Goal: Complete application form

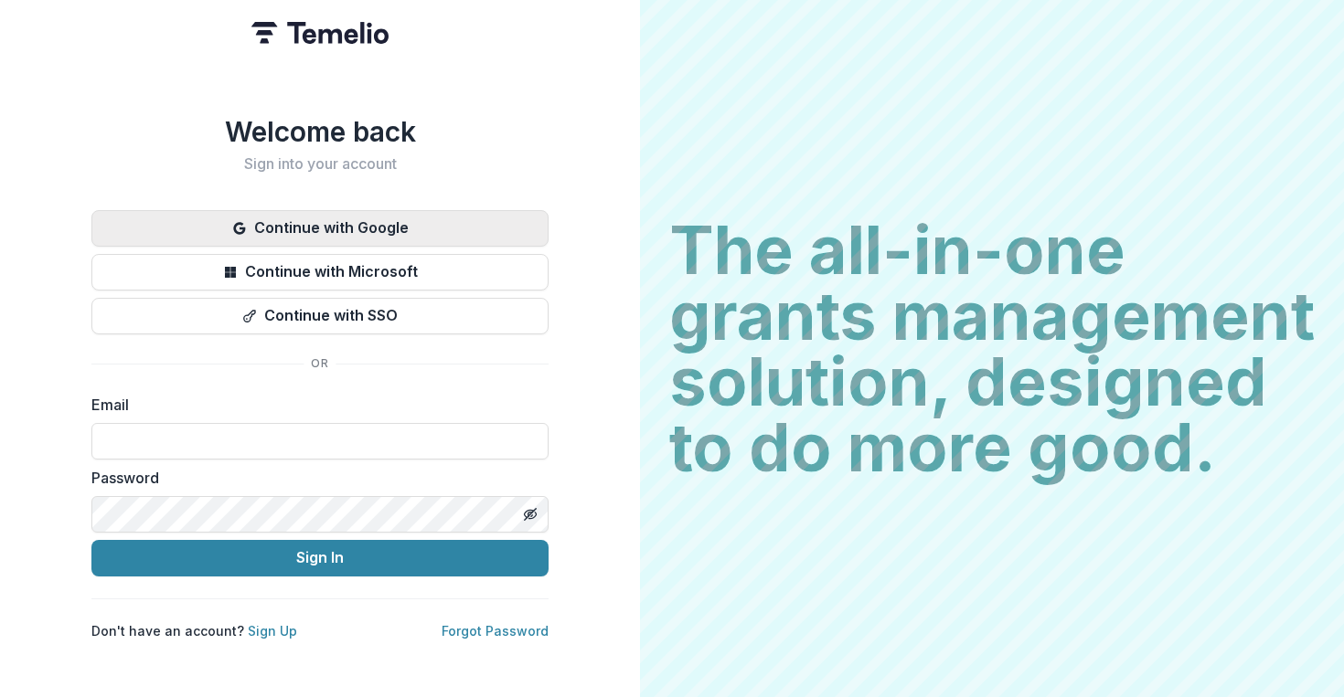
click at [338, 211] on button "Continue with Google" at bounding box center [319, 228] width 457 height 37
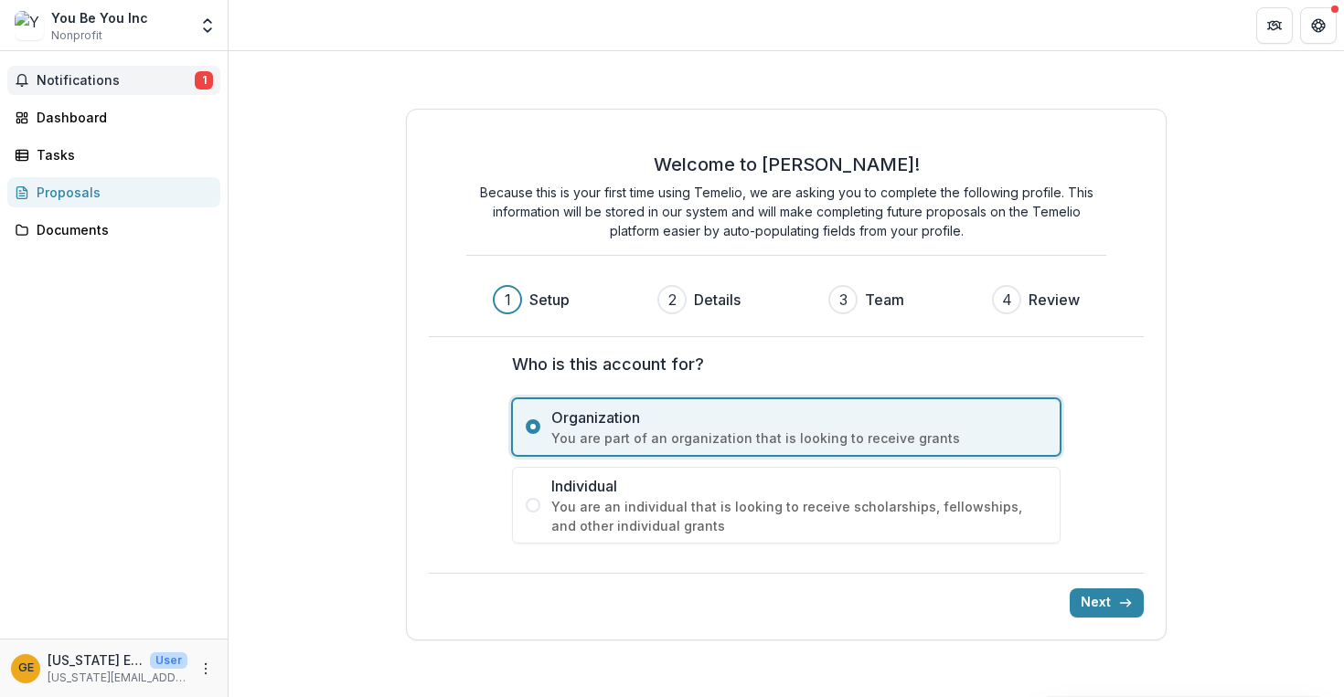
click at [114, 76] on span "Notifications" at bounding box center [116, 81] width 158 height 16
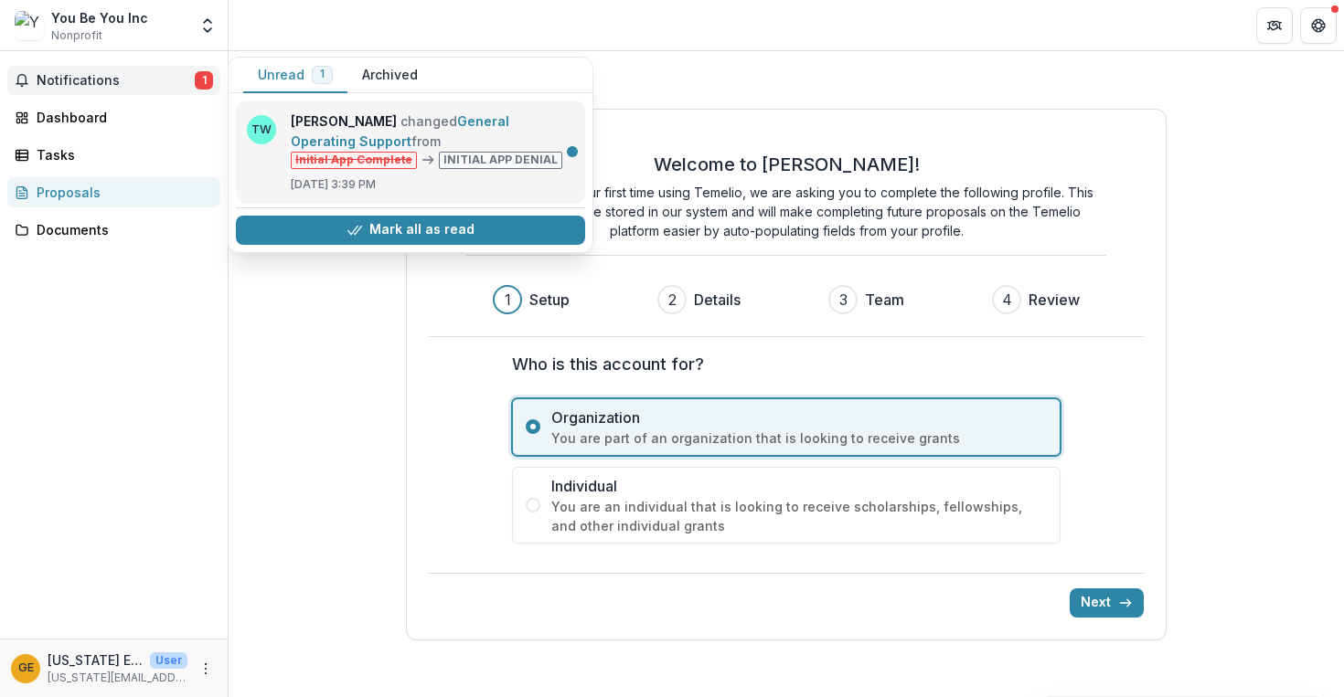
click at [344, 149] on link "General Operating Support" at bounding box center [400, 131] width 218 height 36
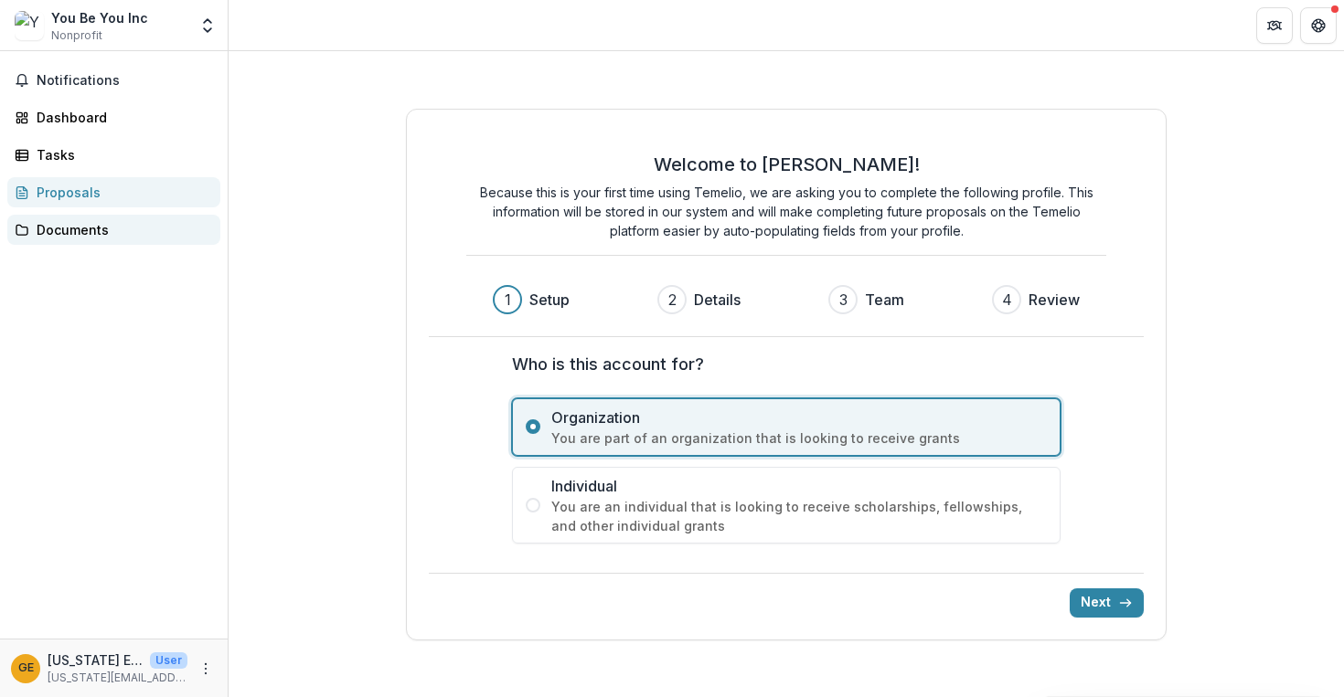
click at [117, 219] on link "Documents" at bounding box center [113, 230] width 213 height 30
click at [90, 238] on div "Documents" at bounding box center [121, 229] width 169 height 19
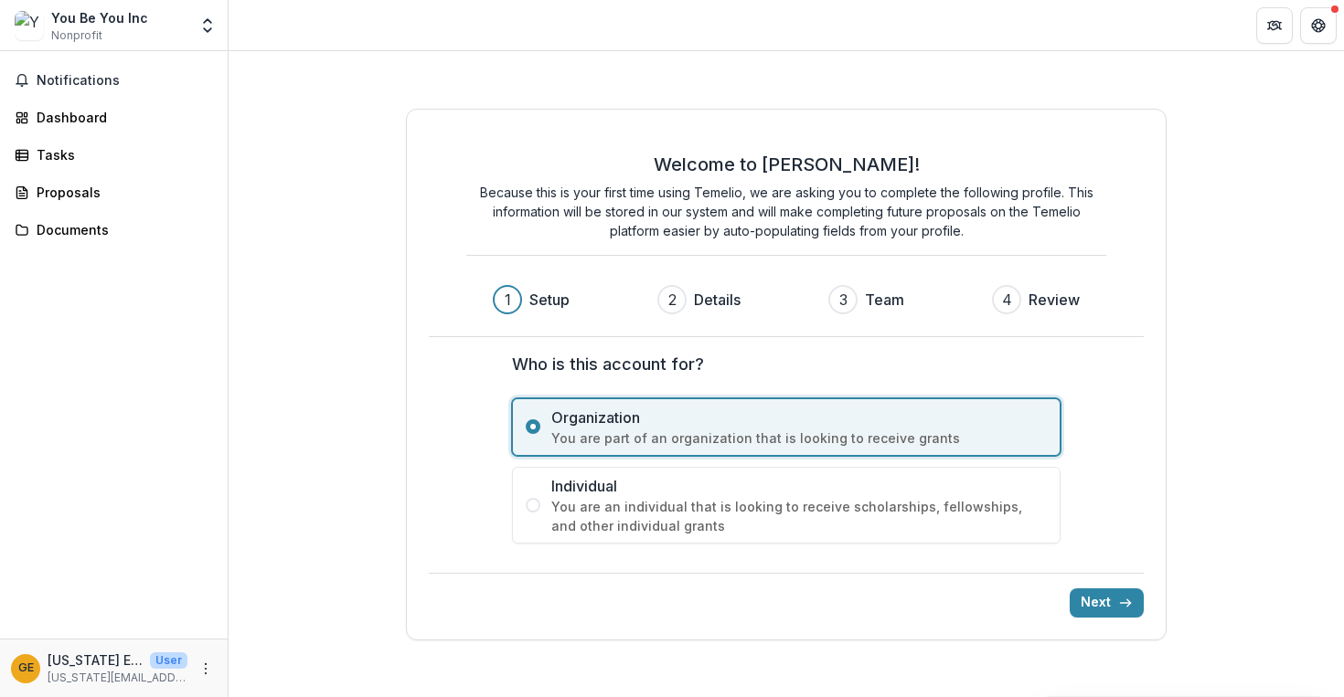
click at [104, 8] on div "You Be You Inc" at bounding box center [99, 17] width 97 height 19
click at [98, 23] on div "You Be You Inc" at bounding box center [99, 17] width 97 height 19
click at [101, 35] on div "You Be You Inc Nonprofit" at bounding box center [99, 26] width 97 height 36
click at [210, 28] on polyline "Open entity switcher" at bounding box center [207, 30] width 7 height 4
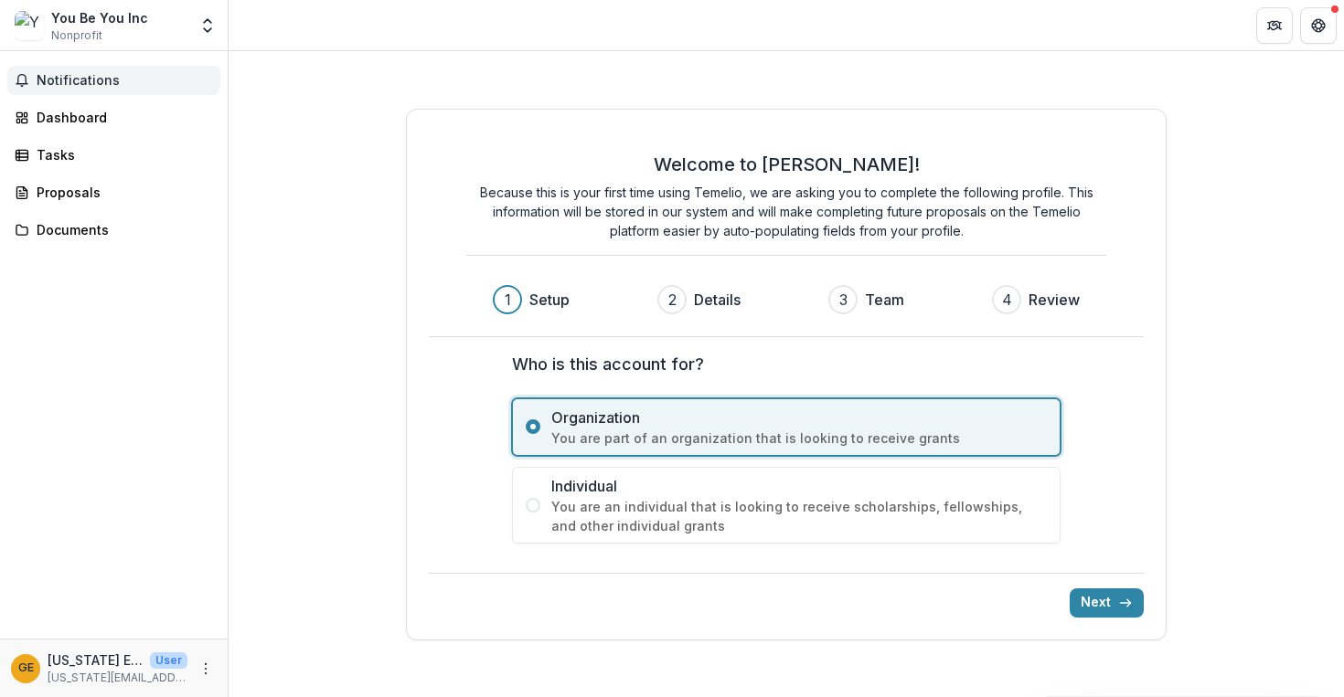
click at [103, 69] on button "Notifications" at bounding box center [113, 80] width 213 height 29
click at [86, 105] on link "Dashboard" at bounding box center [113, 117] width 213 height 30
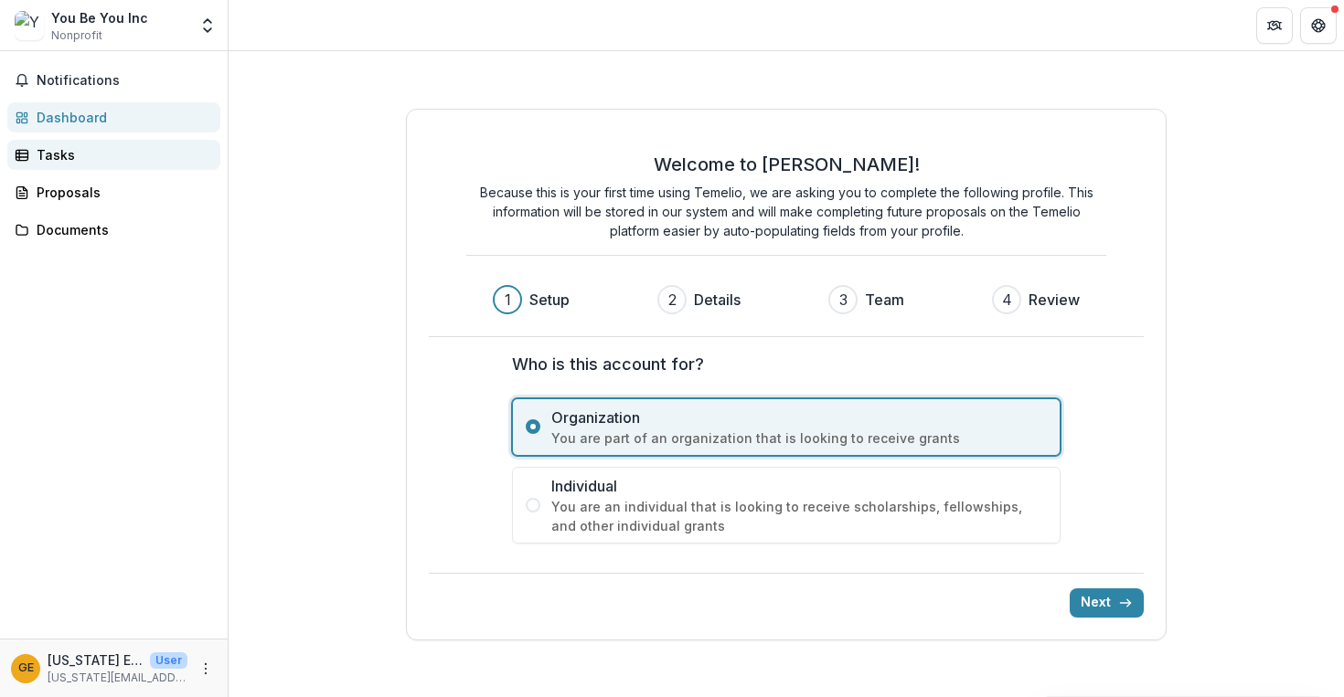
click at [58, 152] on div "Tasks" at bounding box center [121, 154] width 169 height 19
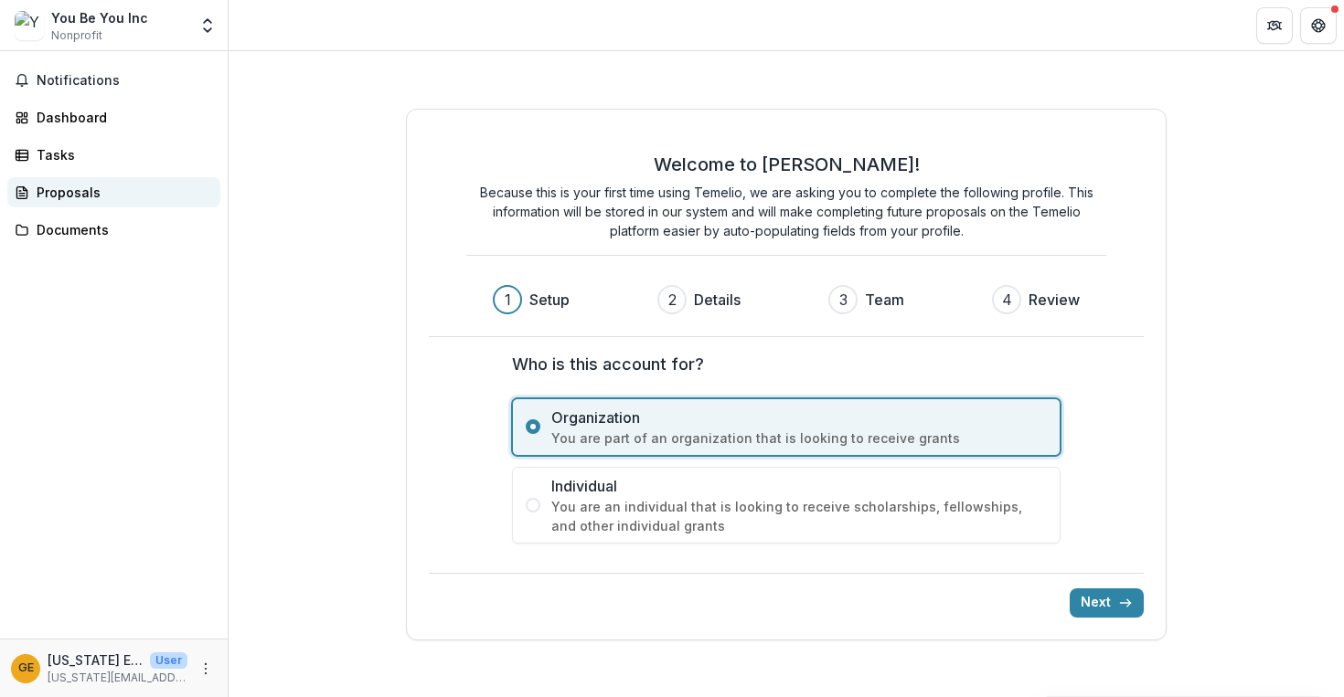
click at [59, 193] on div "Proposals" at bounding box center [121, 192] width 169 height 19
click at [1102, 601] on button "Next" at bounding box center [1107, 603] width 74 height 29
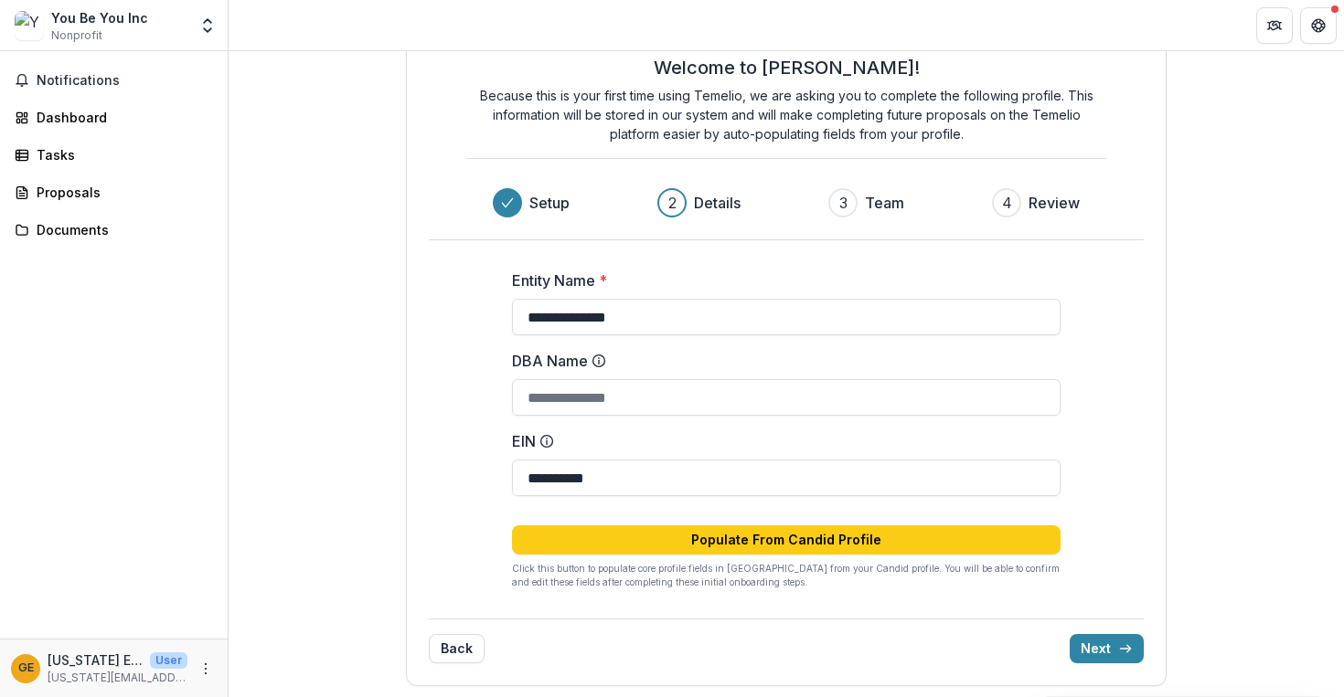
scroll to position [58, 0]
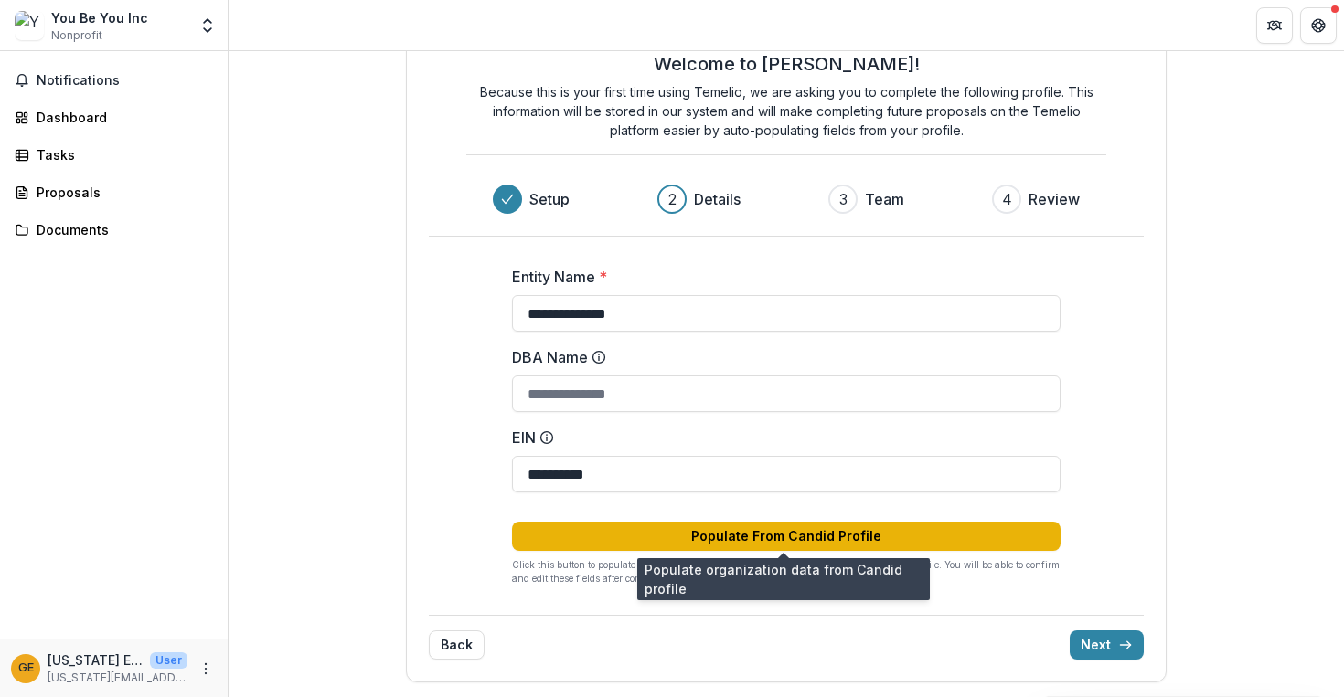
click at [769, 536] on button "Populate From Candid Profile" at bounding box center [786, 536] width 548 height 29
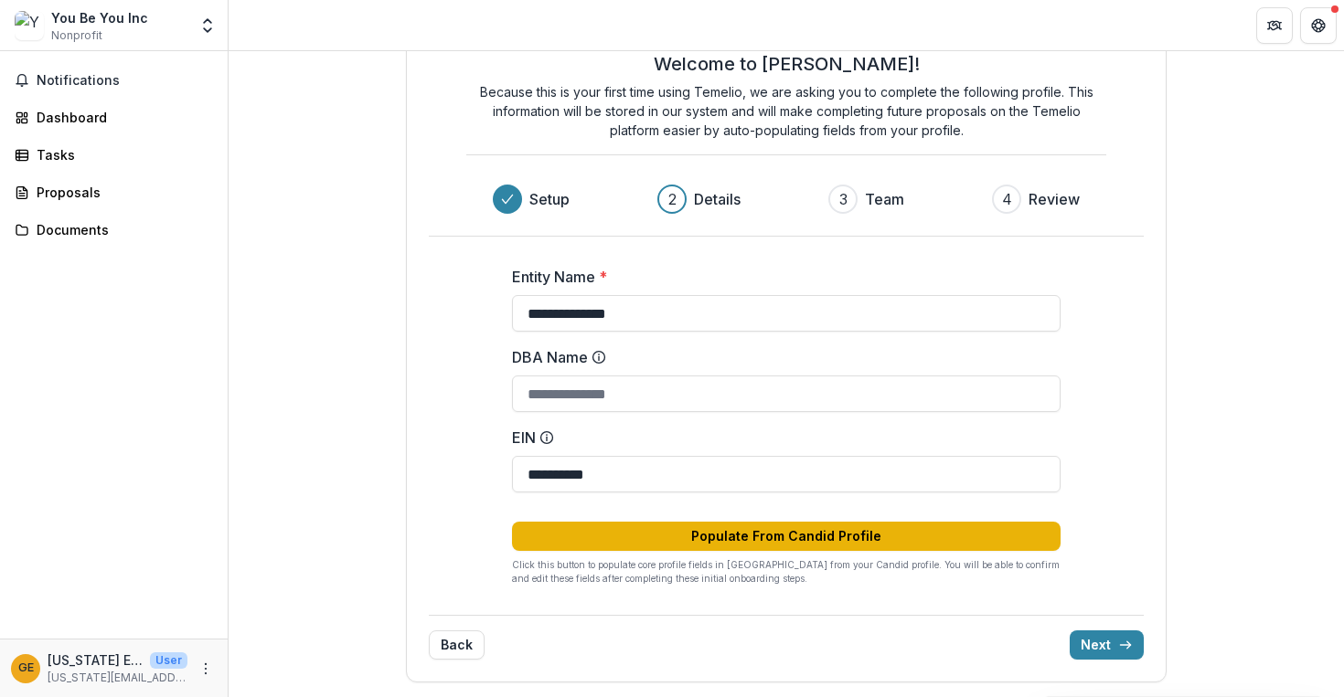
type input "**********"
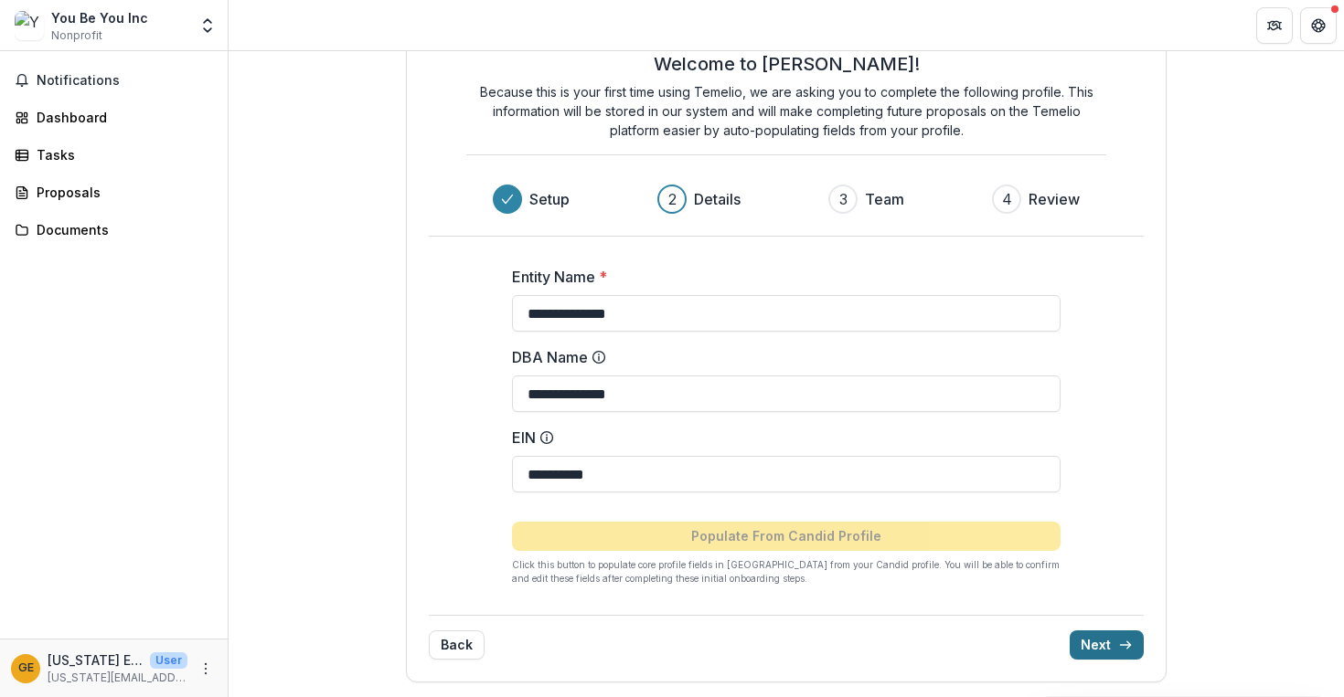
click at [1098, 641] on button "Next" at bounding box center [1107, 645] width 74 height 29
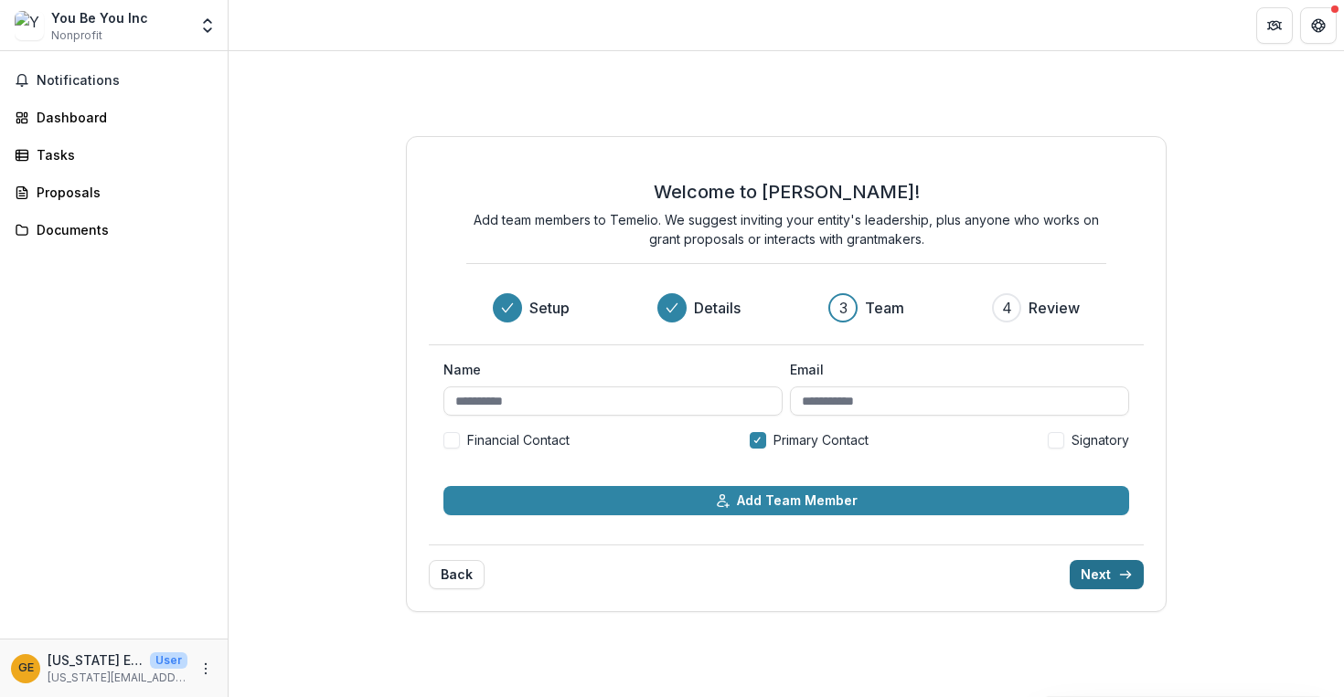
scroll to position [0, 0]
click at [537, 388] on input "Name" at bounding box center [612, 401] width 339 height 29
type input "**********"
click at [915, 413] on input "Email" at bounding box center [959, 401] width 339 height 29
type input "**********"
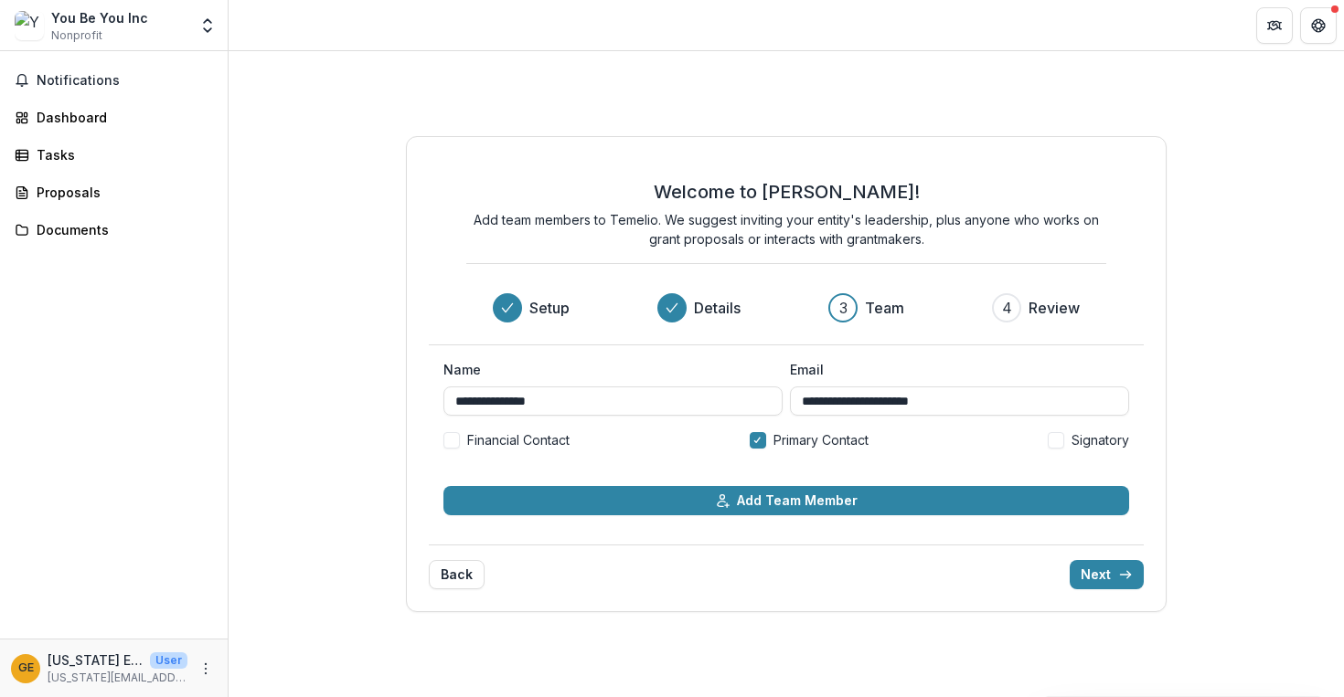
click at [1308, 386] on div "**********" at bounding box center [786, 374] width 1115 height 646
click at [1089, 559] on div "Back Next" at bounding box center [786, 567] width 715 height 45
click at [1091, 569] on button "Next" at bounding box center [1107, 574] width 74 height 29
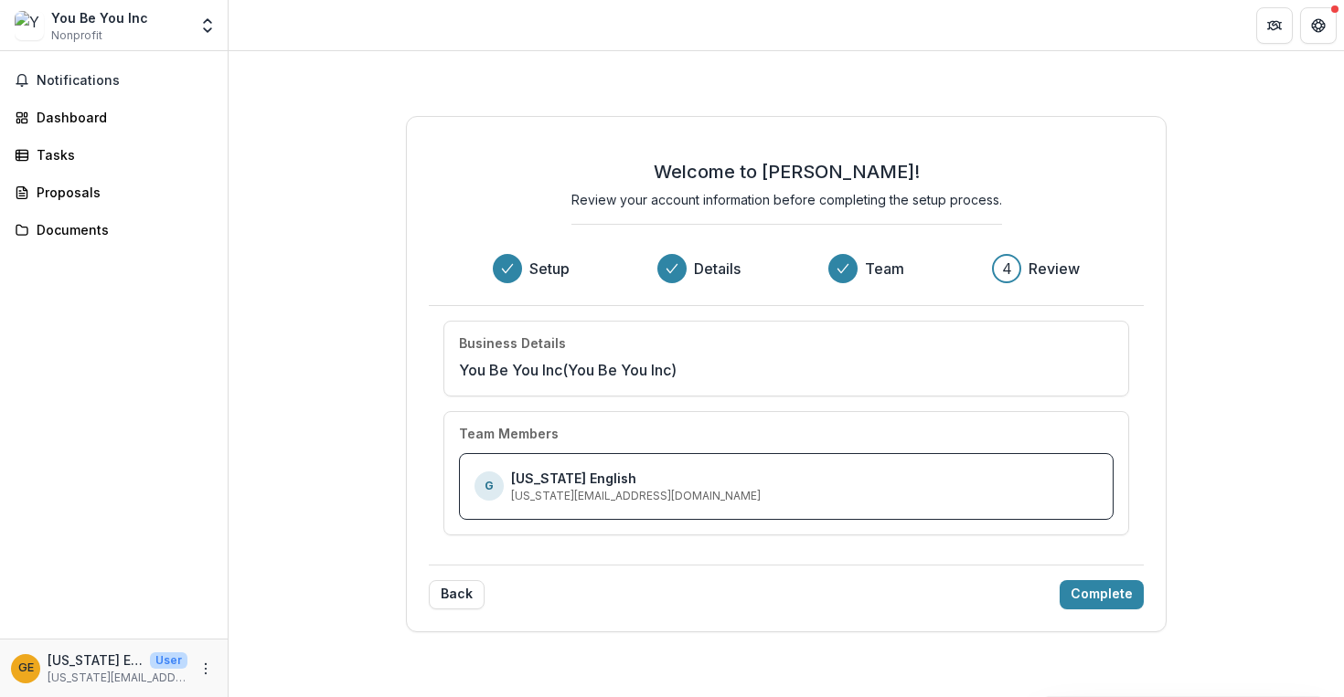
click at [822, 477] on div "G Georgia English georgia@youbeyouinc.com" at bounding box center [785, 487] width 623 height 36
click at [1114, 596] on button "Complete" at bounding box center [1101, 594] width 84 height 29
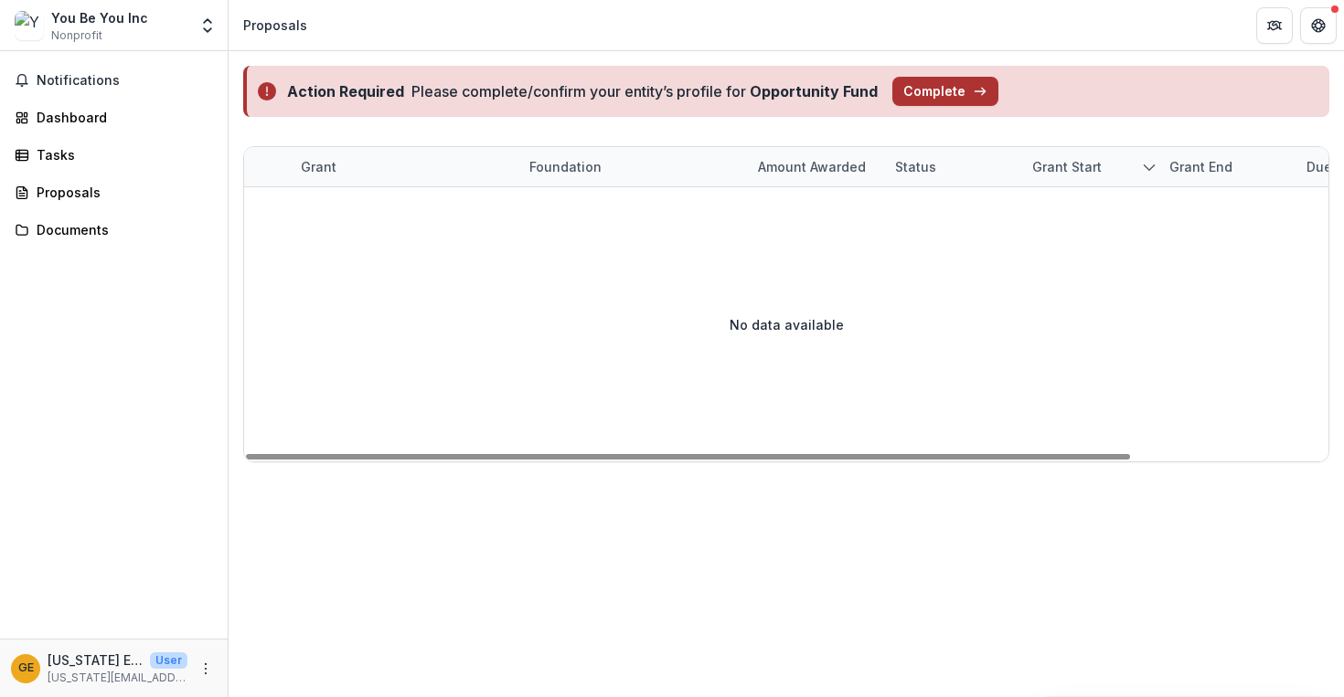
click at [931, 91] on button "Complete" at bounding box center [945, 91] width 106 height 29
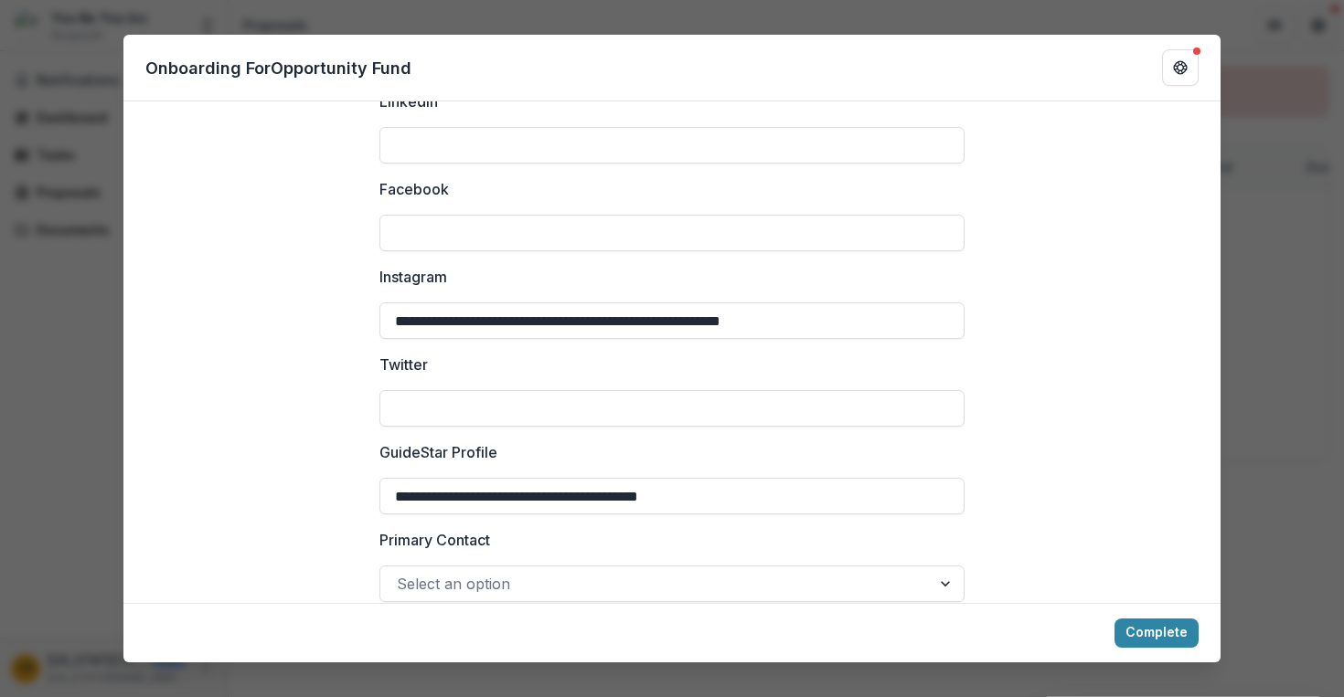
scroll to position [2425, 0]
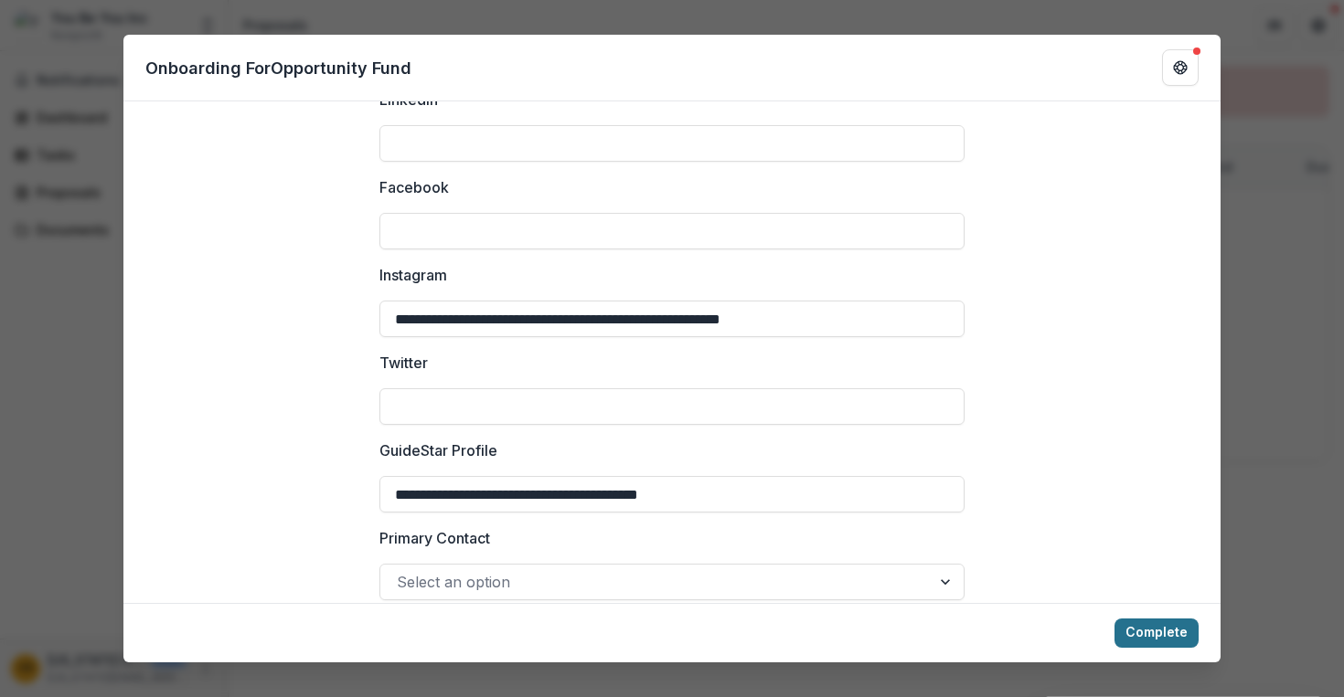
click at [1155, 636] on button "Complete" at bounding box center [1156, 633] width 84 height 29
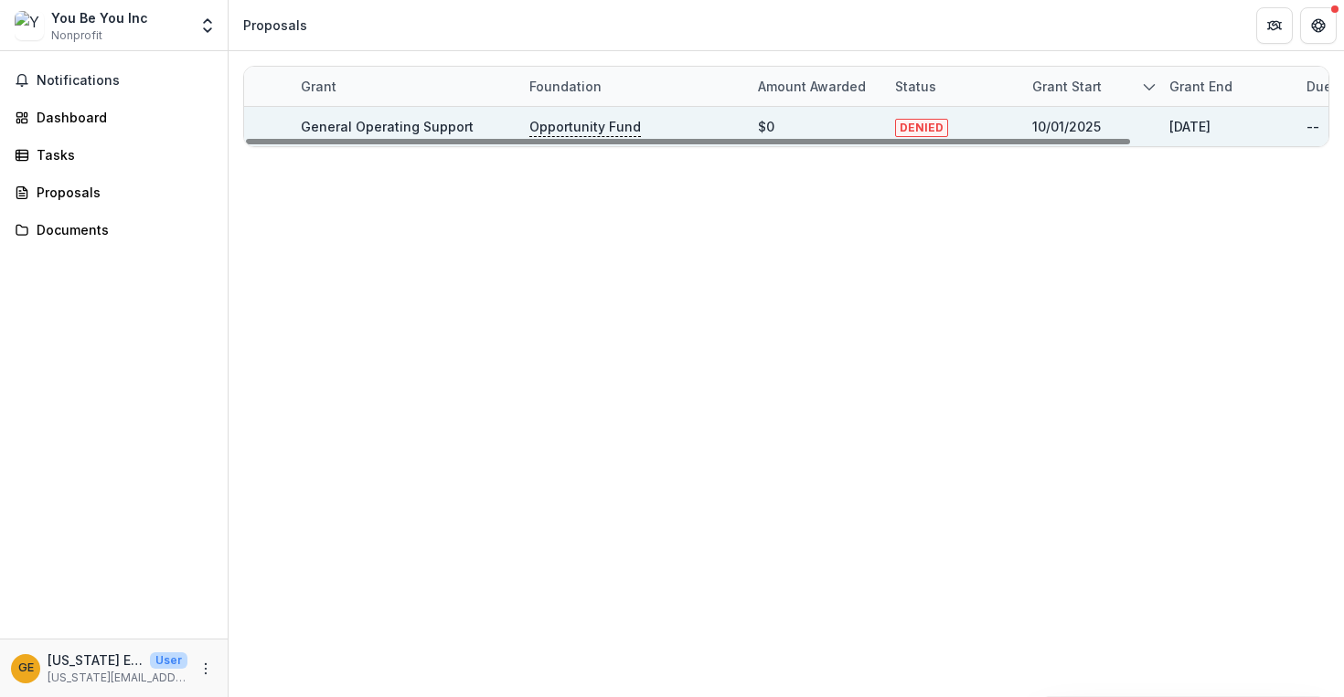
click at [918, 123] on span "DENIED" at bounding box center [921, 128] width 53 height 18
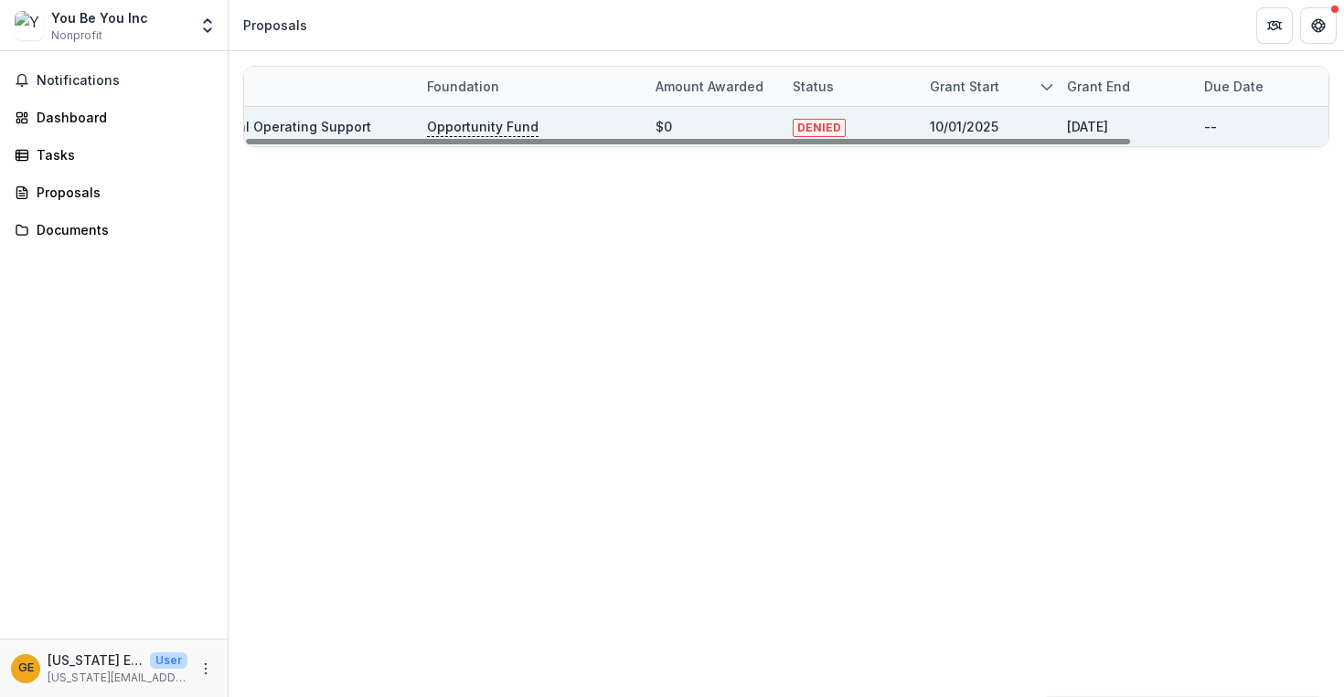
scroll to position [0, 0]
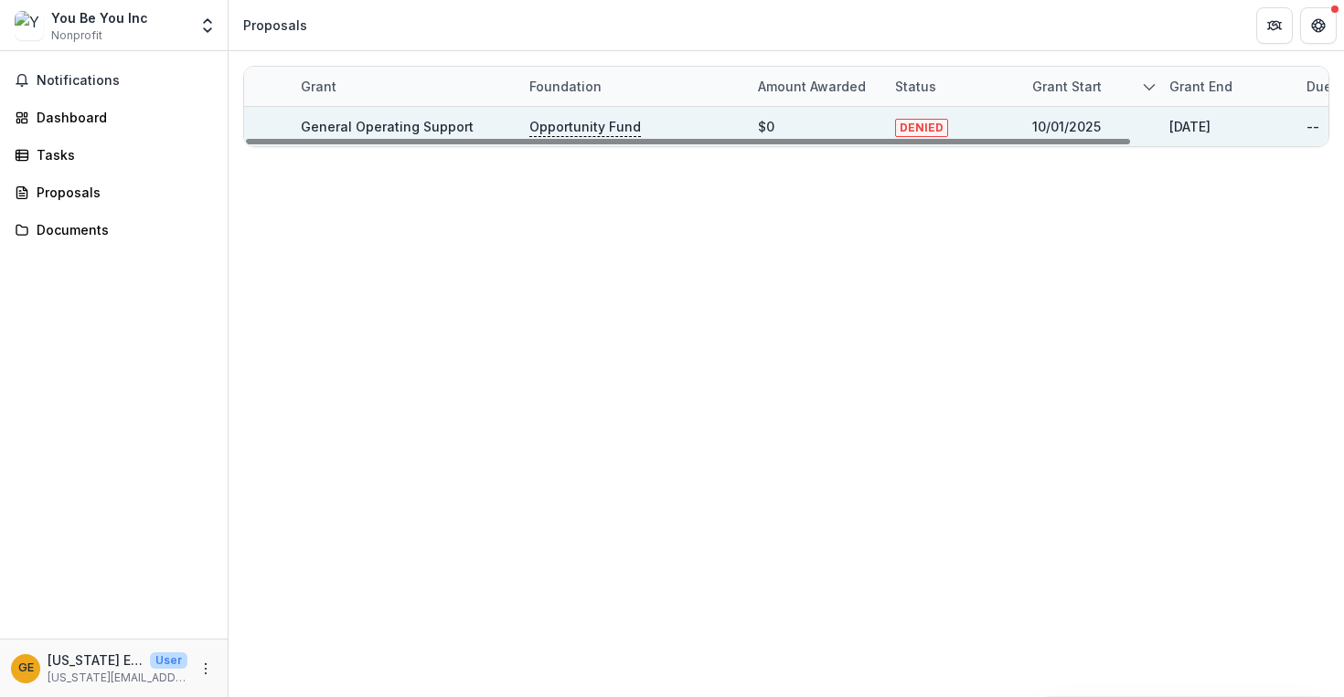
click at [1083, 125] on div "10/01/2025" at bounding box center [1066, 126] width 69 height 19
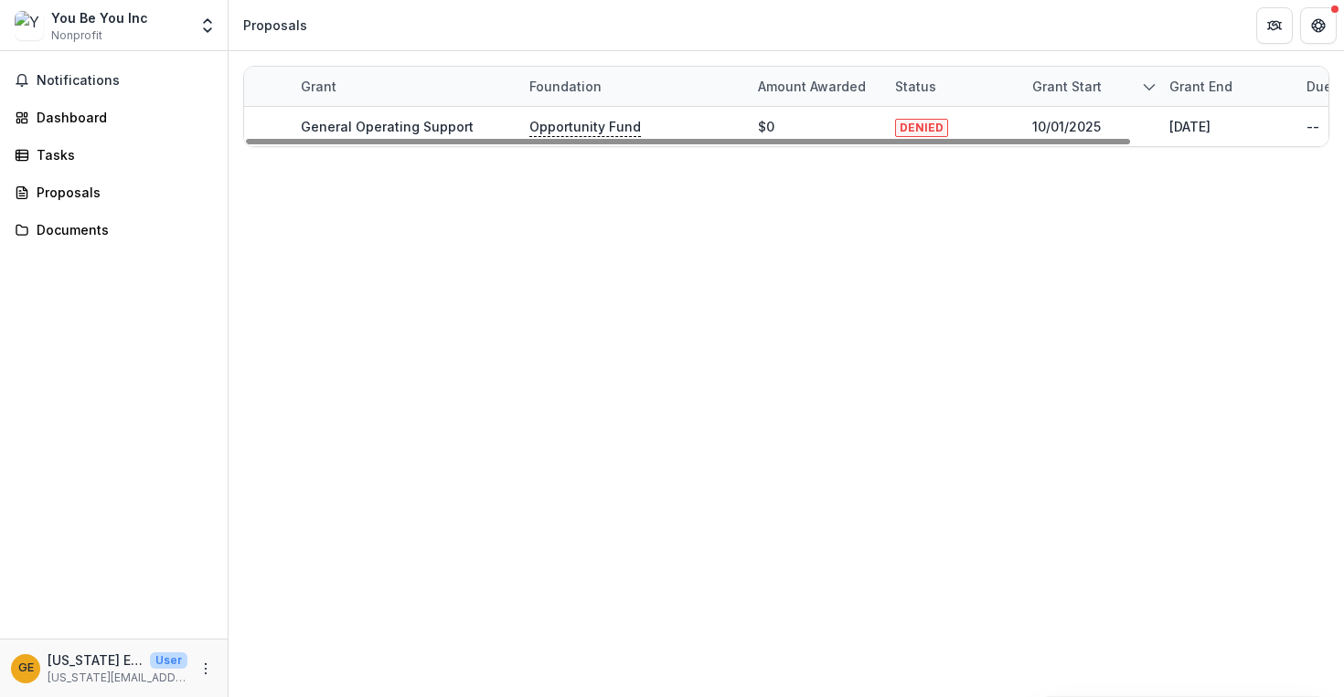
click at [1003, 241] on div "Grant Foundation Amount awarded Status Grant start Grant end Due Date Report Du…" at bounding box center [786, 374] width 1115 height 646
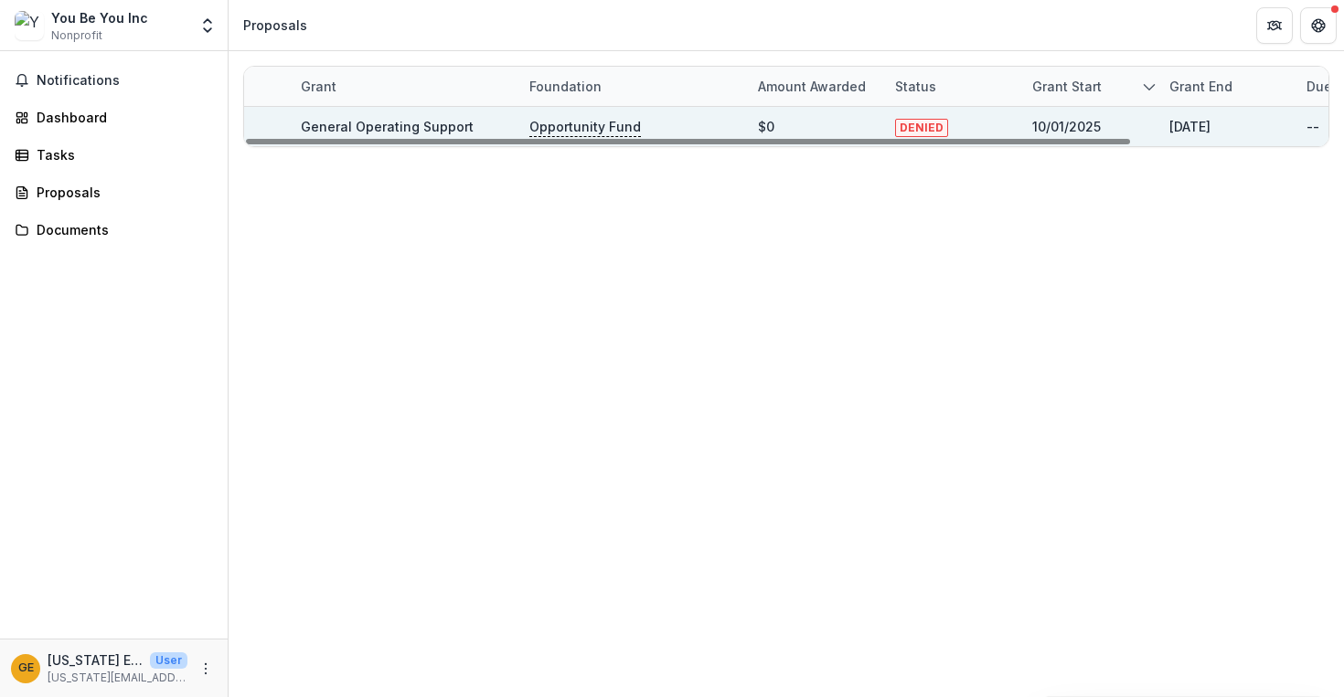
click at [982, 125] on div "DENIED" at bounding box center [952, 126] width 115 height 39
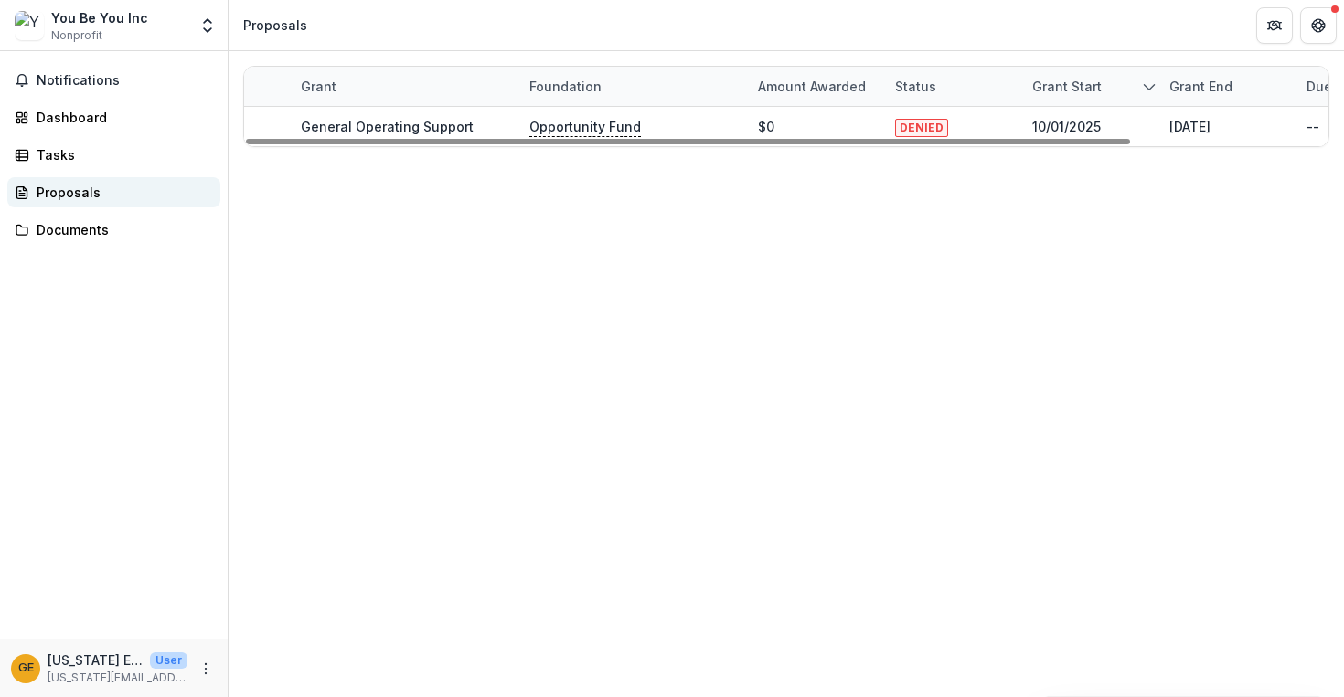
click at [96, 197] on div "Proposals" at bounding box center [121, 192] width 169 height 19
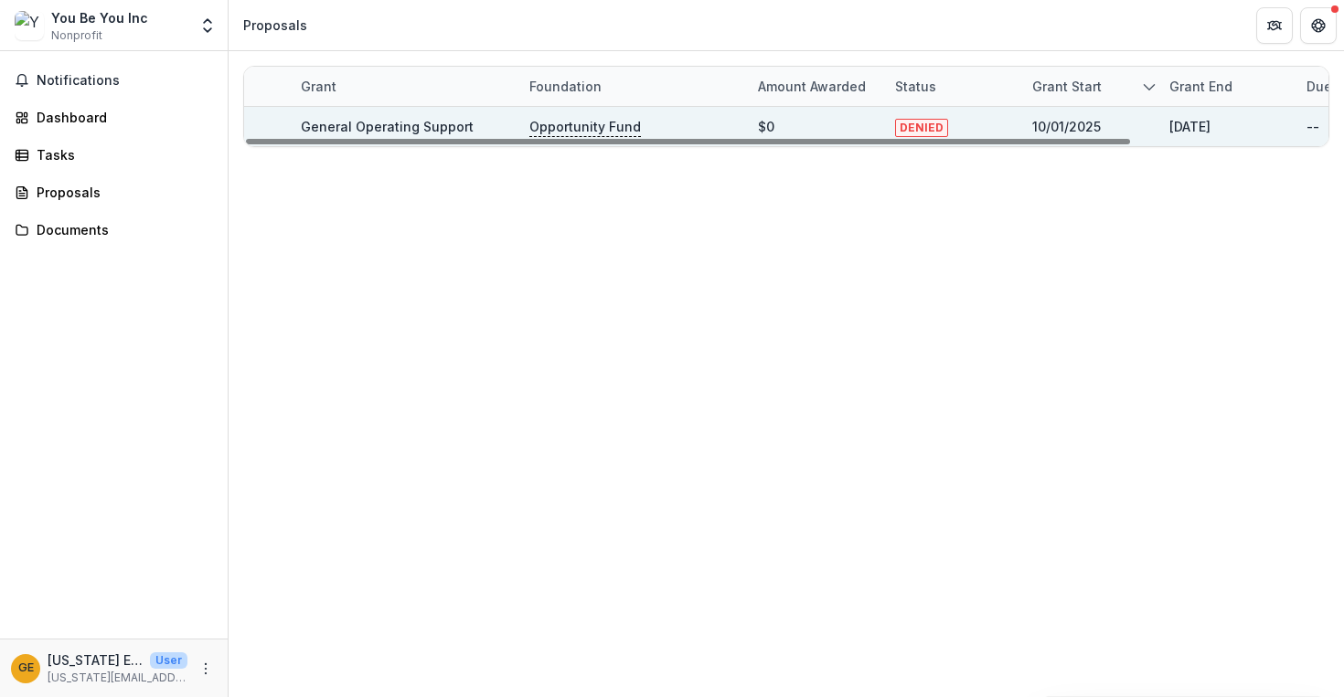
click at [474, 133] on div "General Operating Support" at bounding box center [404, 126] width 207 height 39
click at [408, 127] on link "General Operating Support" at bounding box center [387, 127] width 173 height 16
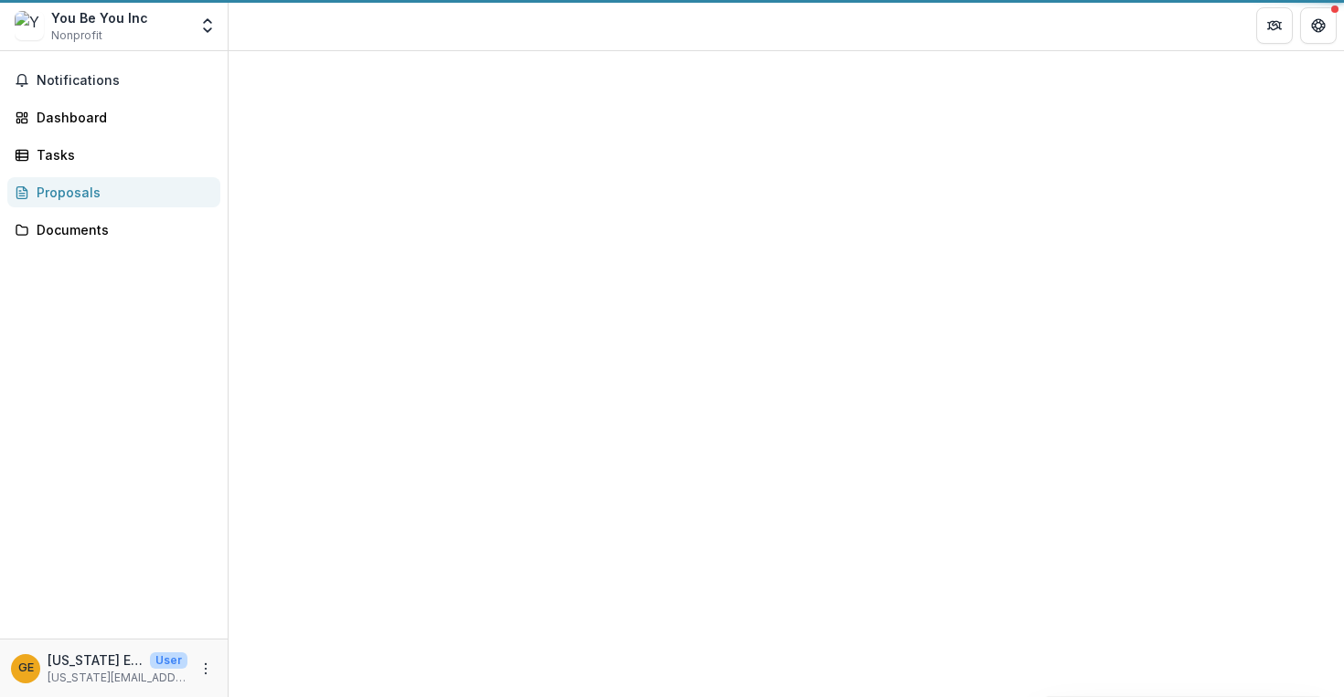
click at [408, 127] on div at bounding box center [786, 135] width 1086 height 29
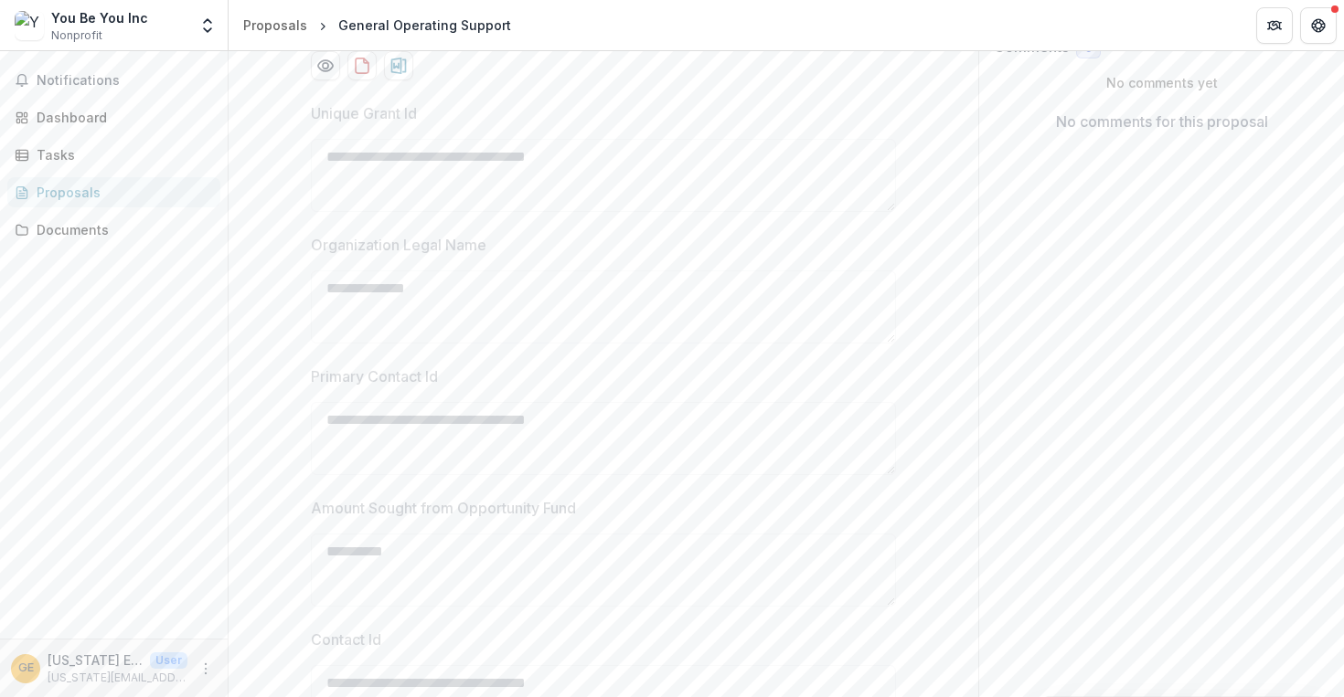
scroll to position [344, 0]
